Goal: Communication & Community: Answer question/provide support

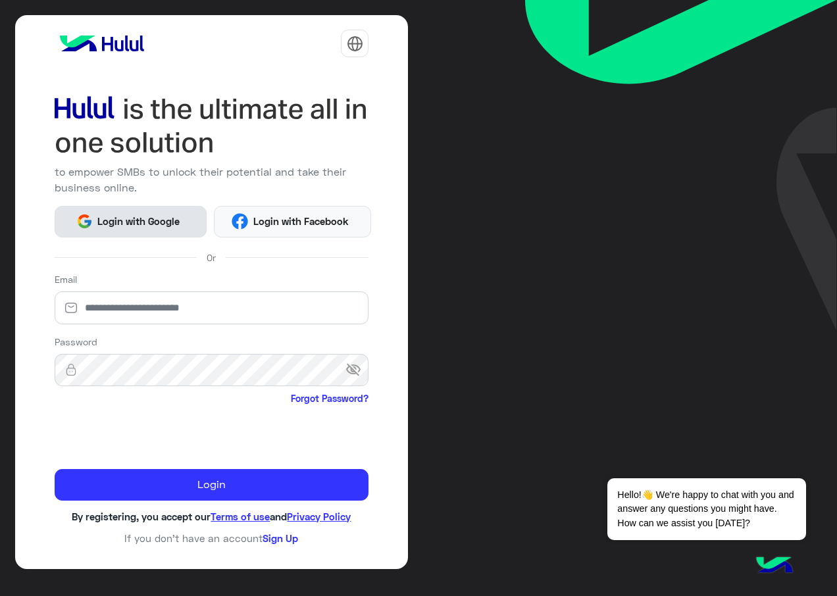
click at [106, 224] on span "Login with Google" at bounding box center [139, 221] width 92 height 15
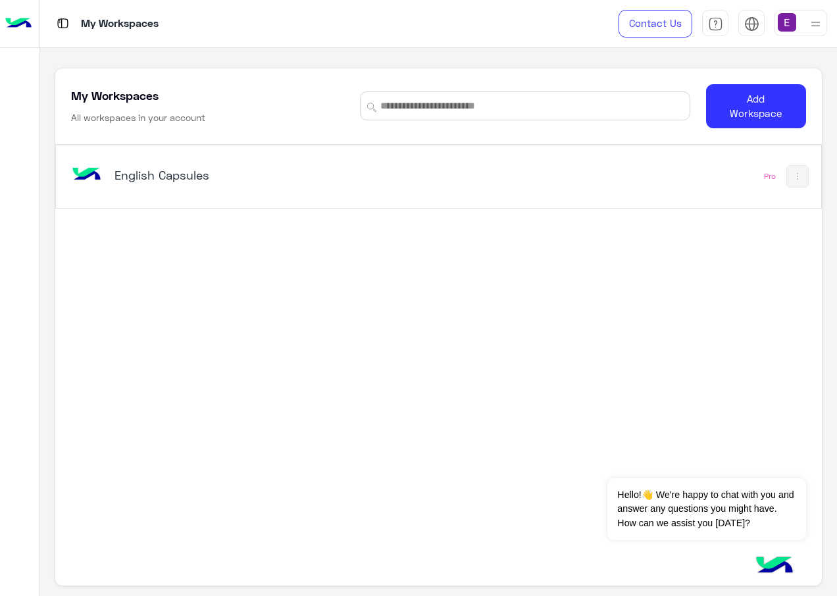
click at [61, 165] on div "English Capsules Pro" at bounding box center [438, 176] width 765 height 63
click at [75, 170] on img at bounding box center [86, 175] width 36 height 36
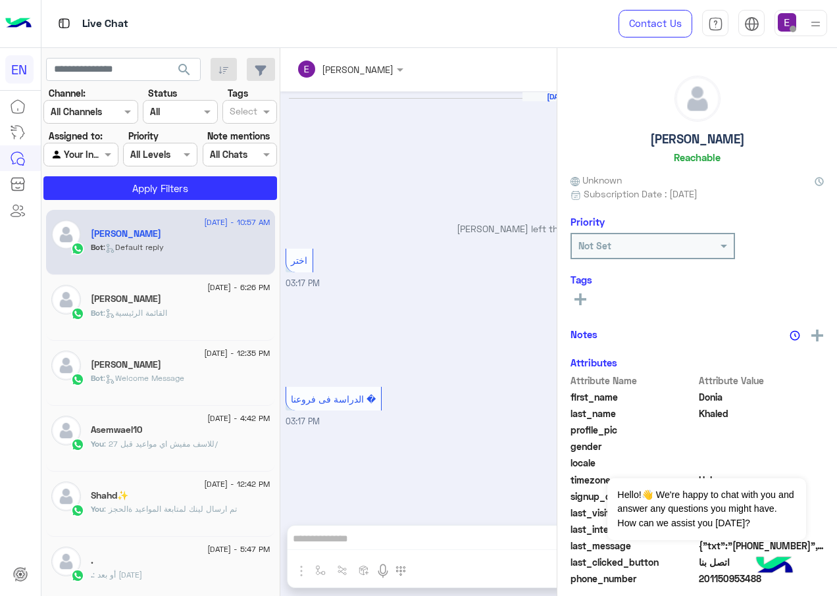
scroll to position [1230, 0]
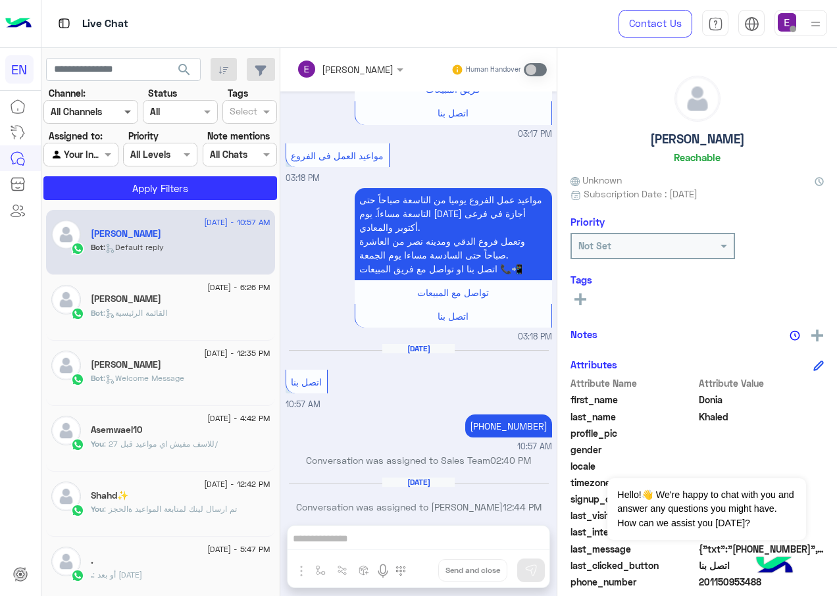
click at [123, 117] on span at bounding box center [129, 112] width 16 height 14
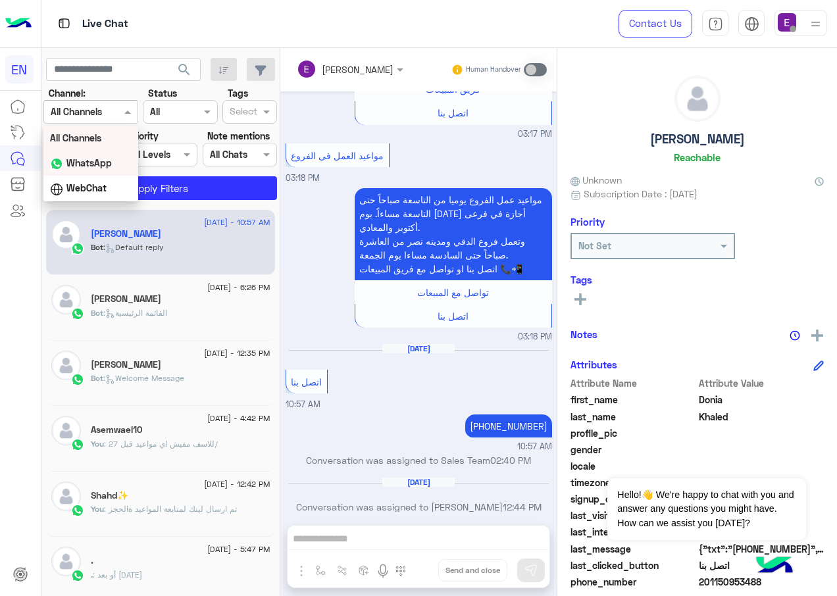
click at [108, 160] on b "WhatsApp" at bounding box center [88, 162] width 45 height 11
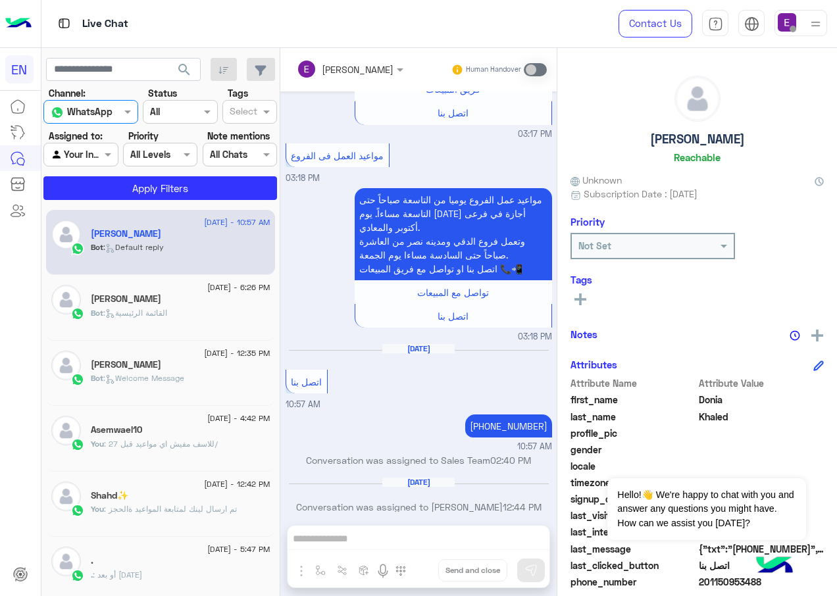
click at [91, 158] on div at bounding box center [80, 154] width 73 height 15
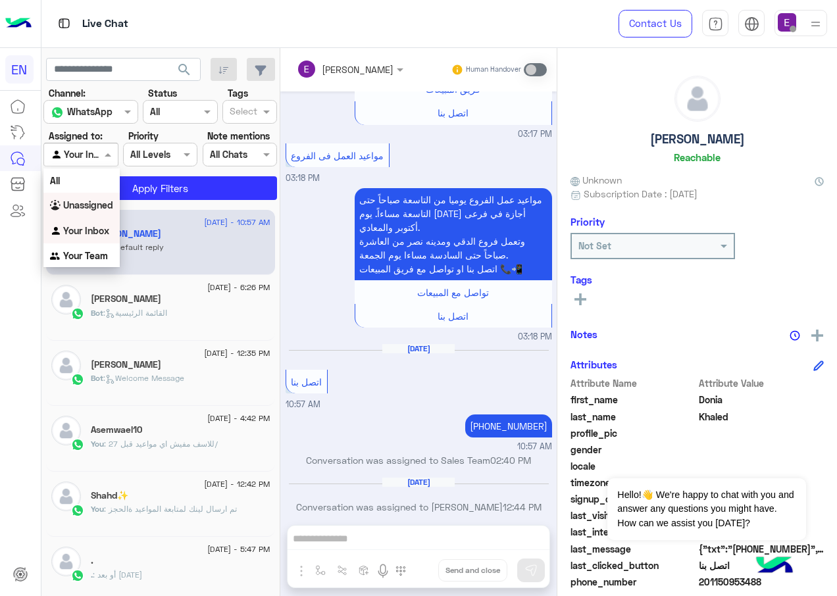
click at [89, 204] on b "Unassigned" at bounding box center [88, 204] width 50 height 11
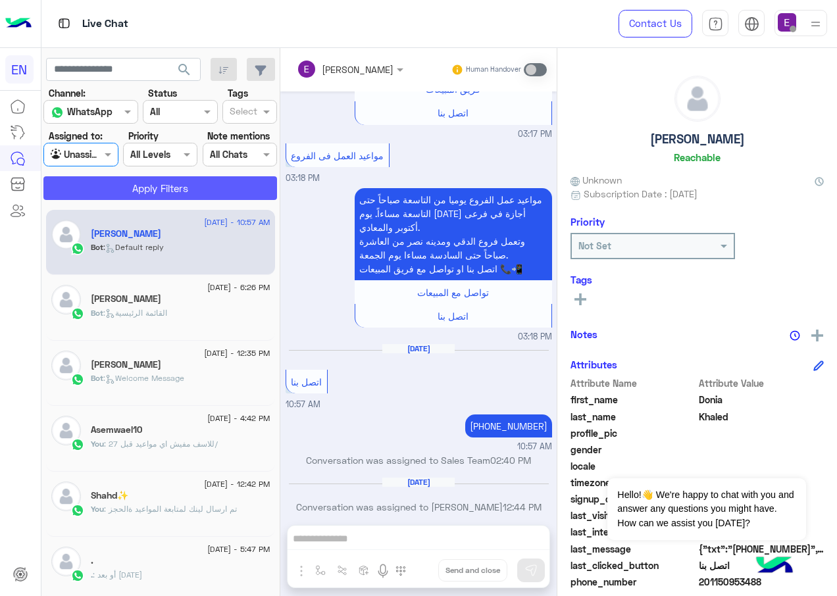
click at [163, 194] on button "Apply Filters" at bounding box center [160, 188] width 234 height 24
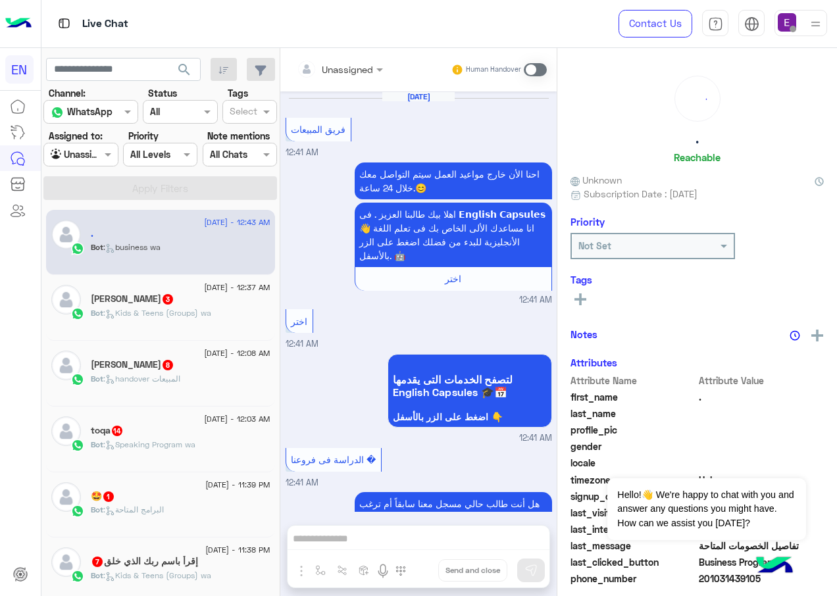
scroll to position [2631, 0]
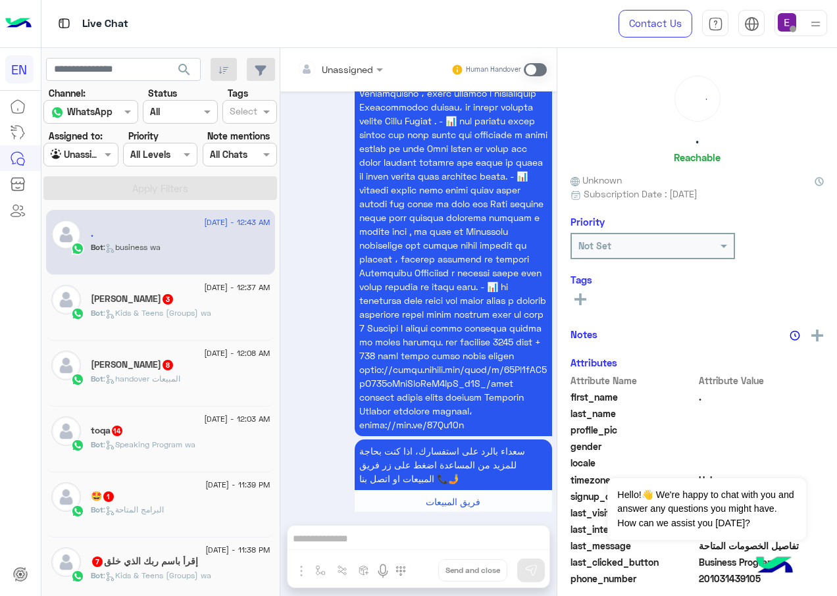
click at [134, 311] on span ": Kids & Teens (Groups) wa" at bounding box center [157, 313] width 108 height 10
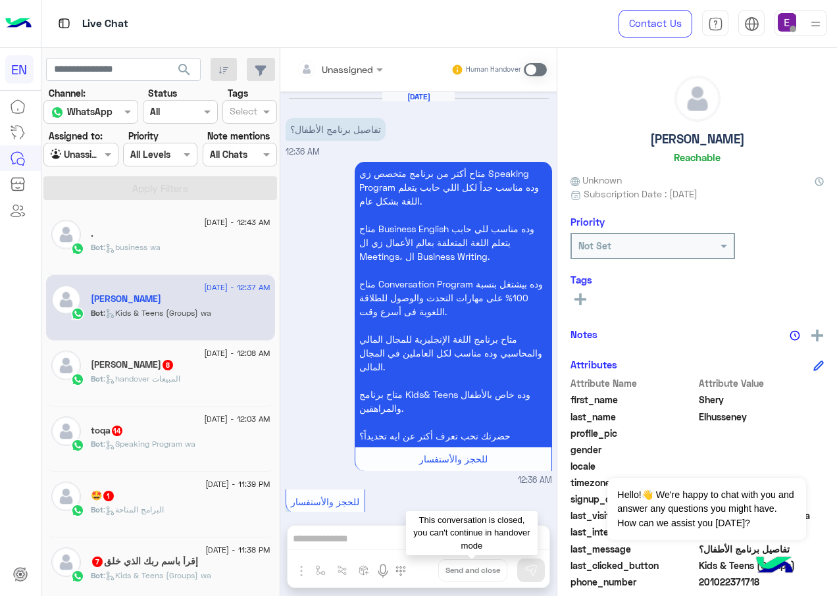
scroll to position [581, 0]
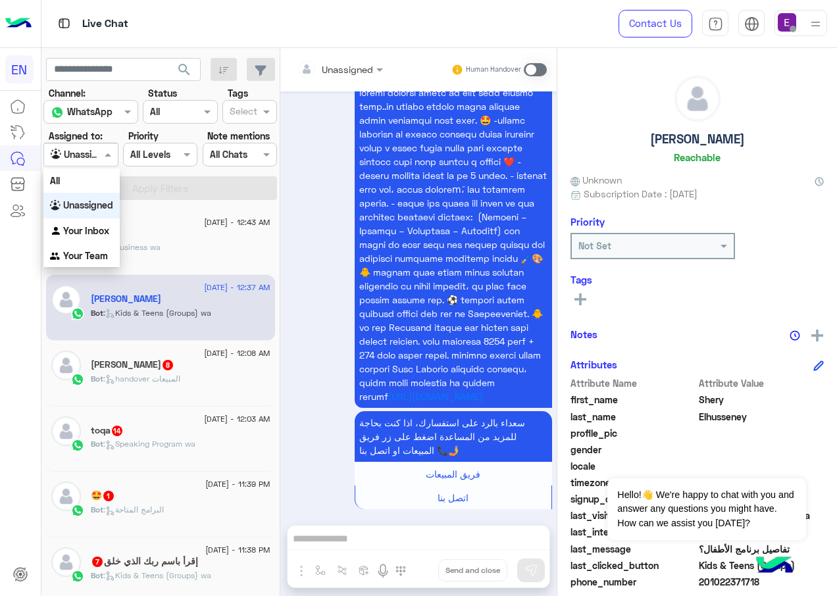
click at [102, 150] on span at bounding box center [109, 154] width 16 height 14
click at [80, 251] on b "Your Team" at bounding box center [85, 255] width 45 height 11
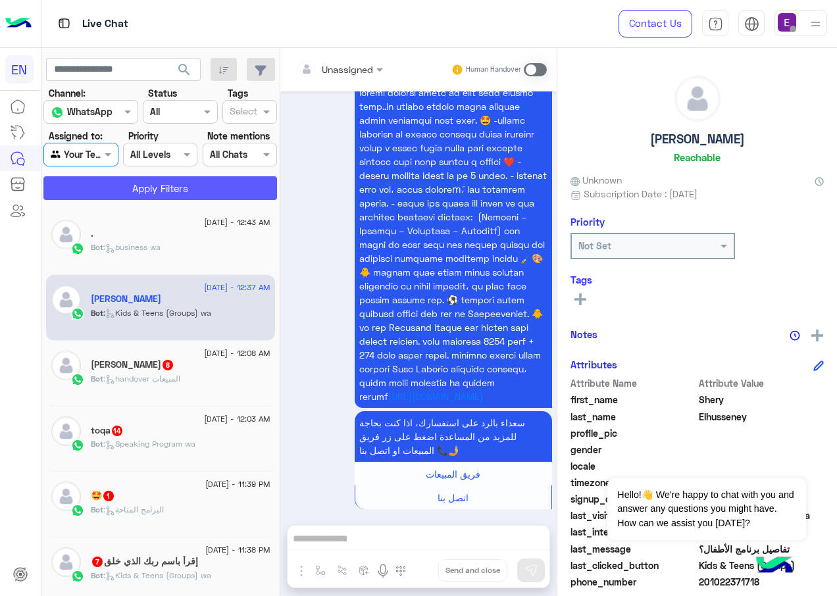
click at [166, 191] on button "Apply Filters" at bounding box center [160, 188] width 234 height 24
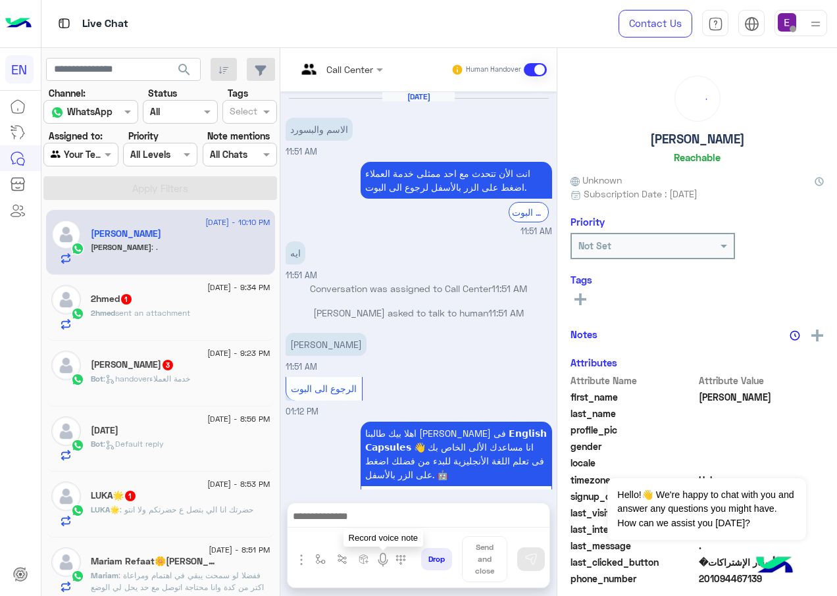
scroll to position [508, 0]
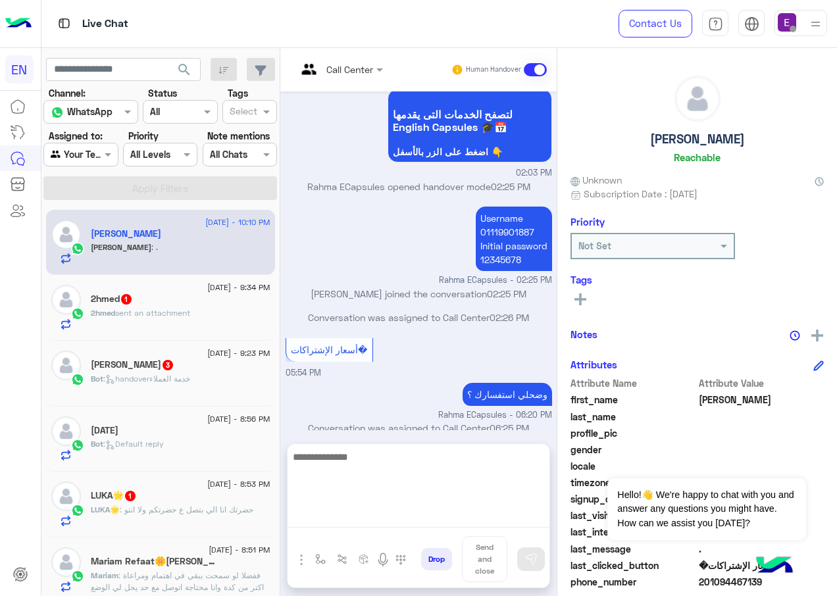
click at [401, 519] on textarea at bounding box center [419, 488] width 262 height 79
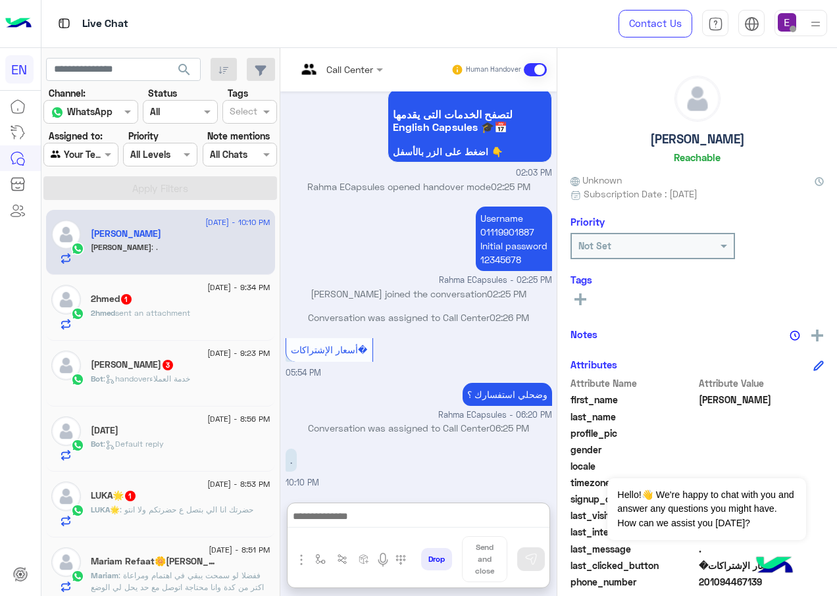
click at [170, 313] on span "sent an attachment" at bounding box center [152, 313] width 75 height 10
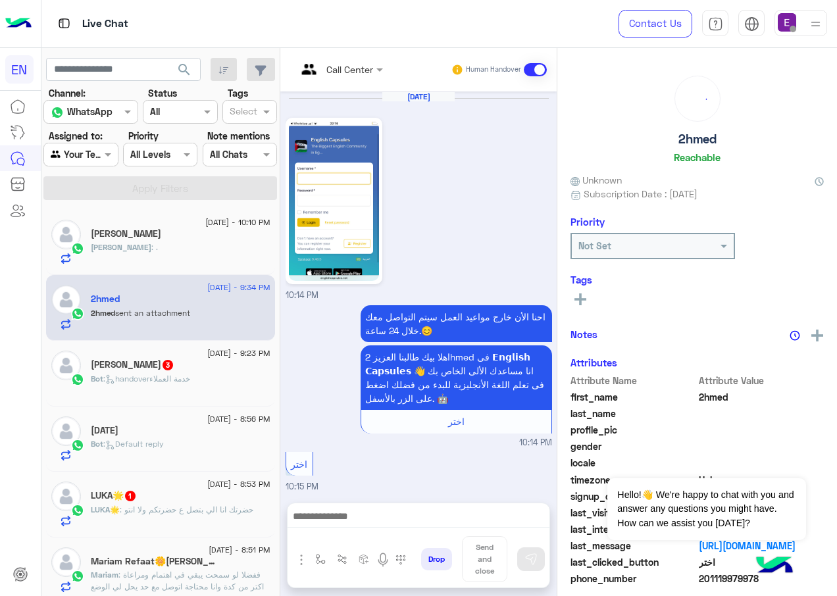
scroll to position [942, 0]
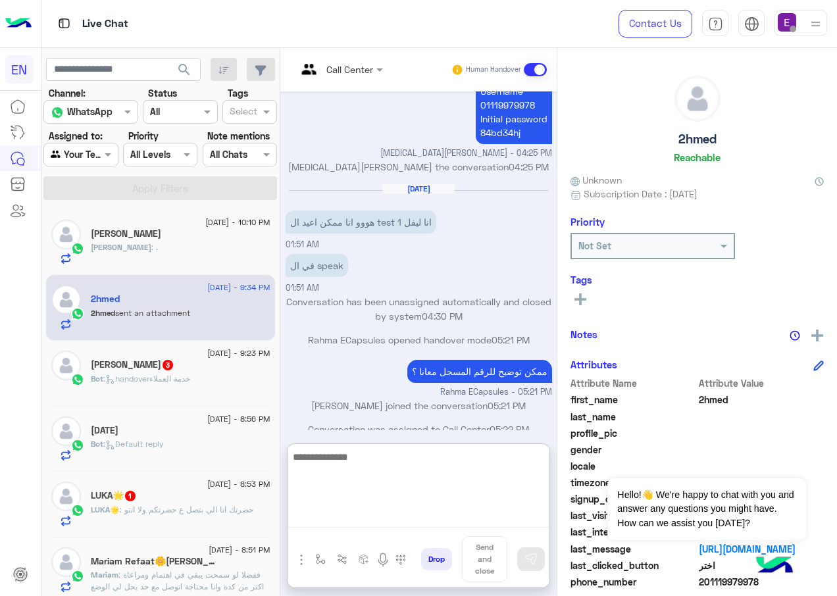
click at [393, 521] on textarea at bounding box center [419, 488] width 262 height 79
type textarea "**"
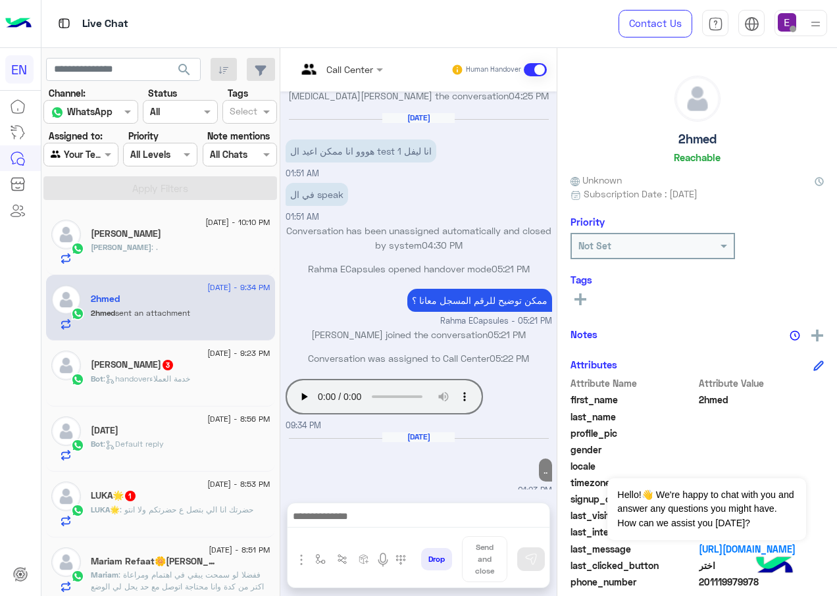
scroll to position [1007, 0]
